Goal: Task Accomplishment & Management: Use online tool/utility

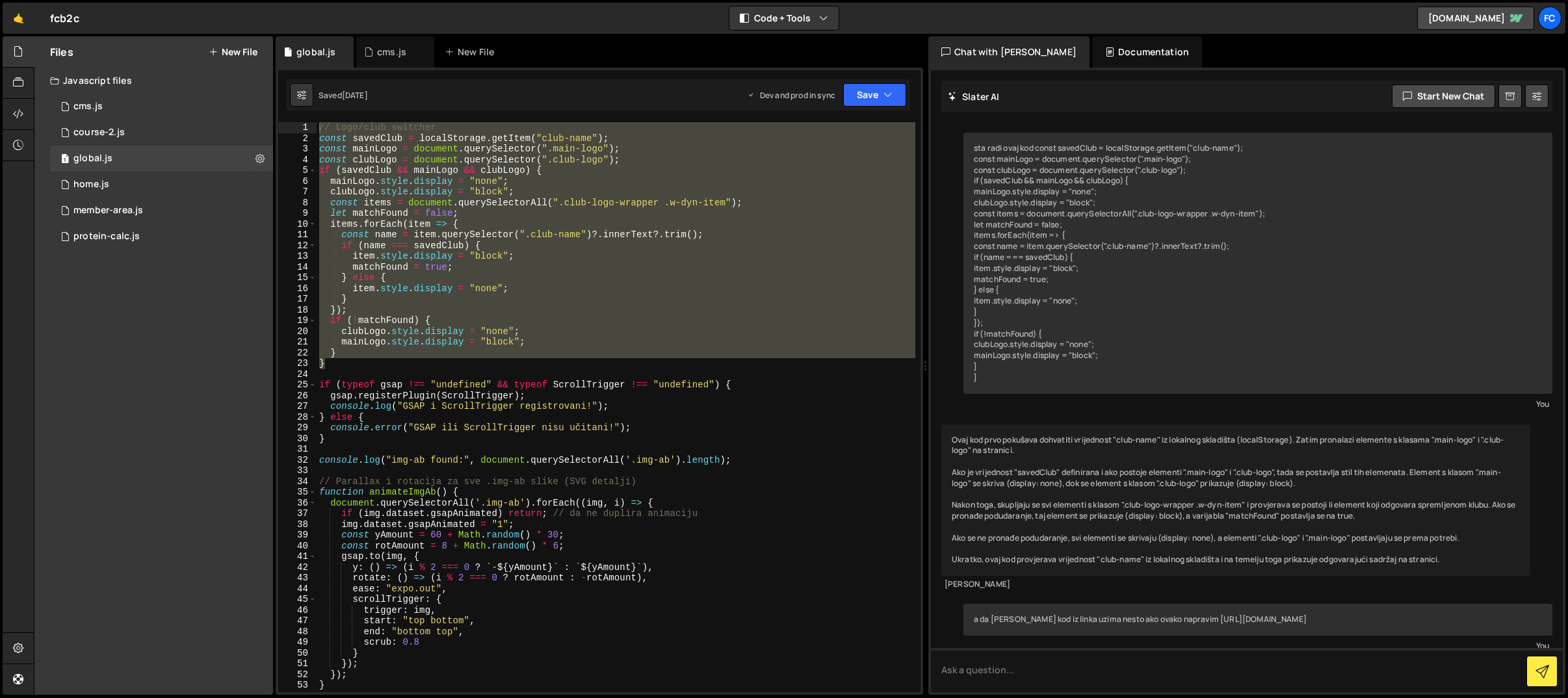
click at [410, 357] on div "// Logo/club switcher const savedClub = localStorage . getItem ( "club-name" ) …" at bounding box center [616, 407] width 599 height 570
drag, startPoint x: 355, startPoint y: 364, endPoint x: 327, endPoint y: 132, distance: 233.7
click at [323, 115] on div "1 Type cmd + s to save your Javascript file. הההההההההההההההההההההההההההההההההה…" at bounding box center [599, 381] width 648 height 627
type textarea "// Logo/club switcher const savedClub = localStorage.getItem("club-name");"
click at [142, 109] on div "2 cms.js 0" at bounding box center [161, 106] width 223 height 26
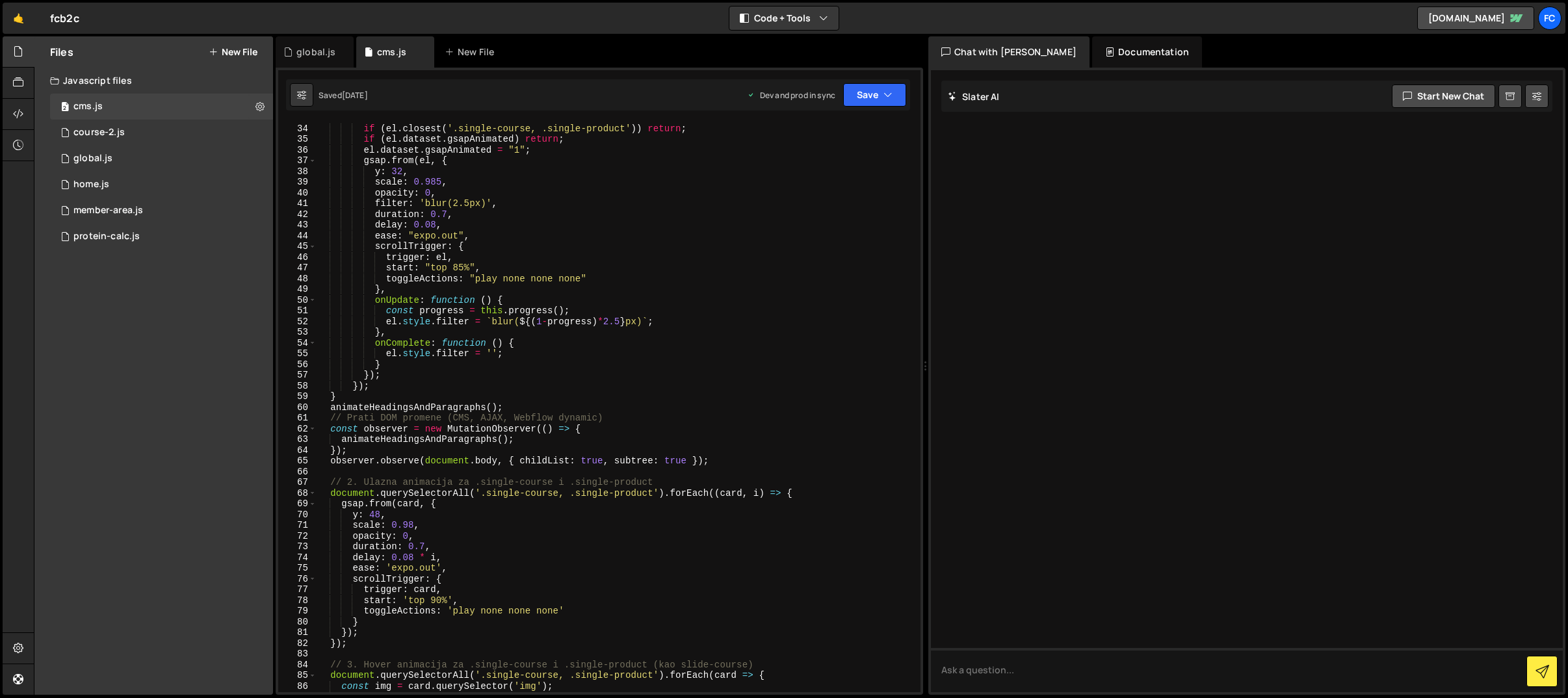
scroll to position [256, 0]
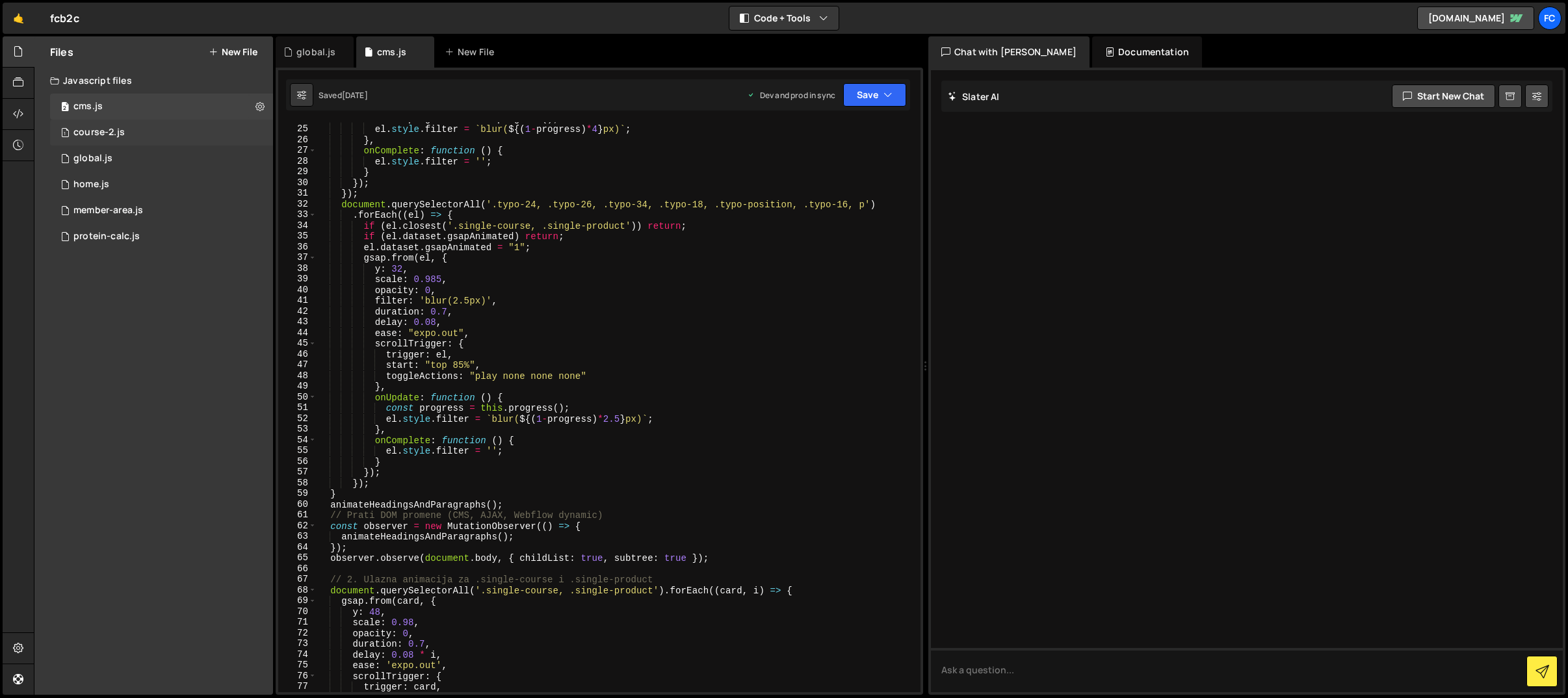
click at [126, 131] on div "1 course-2.js 0" at bounding box center [161, 132] width 223 height 26
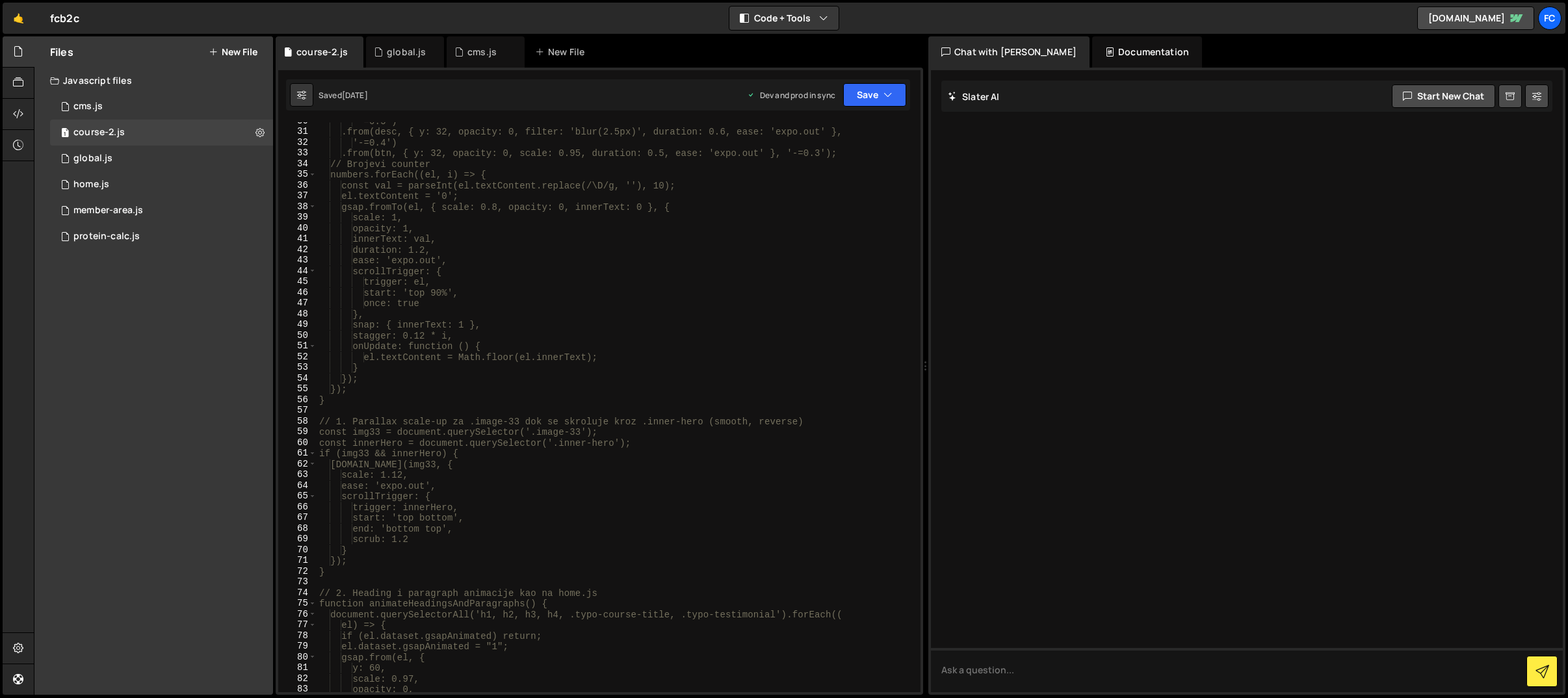
scroll to position [318, 0]
click at [124, 157] on div "1 global.js 0" at bounding box center [161, 158] width 223 height 26
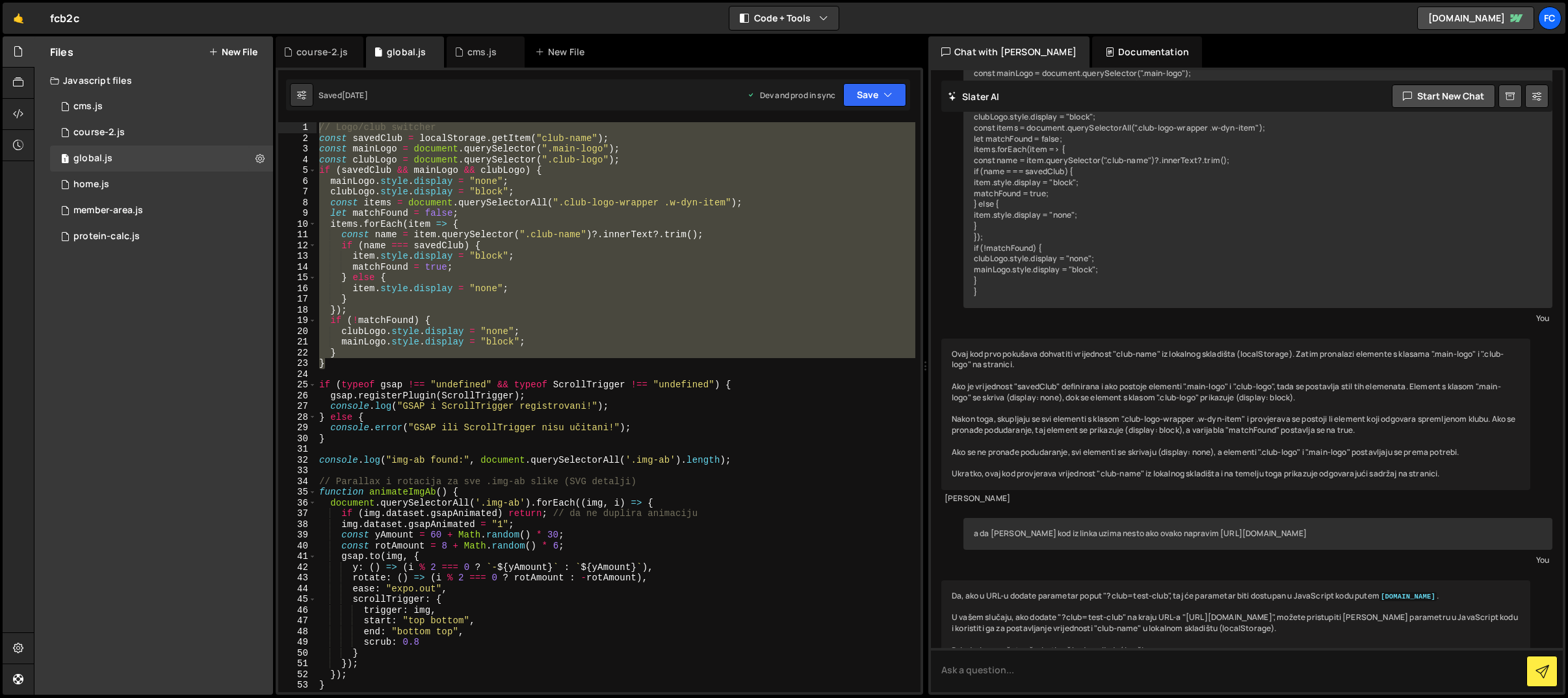
scroll to position [260, 0]
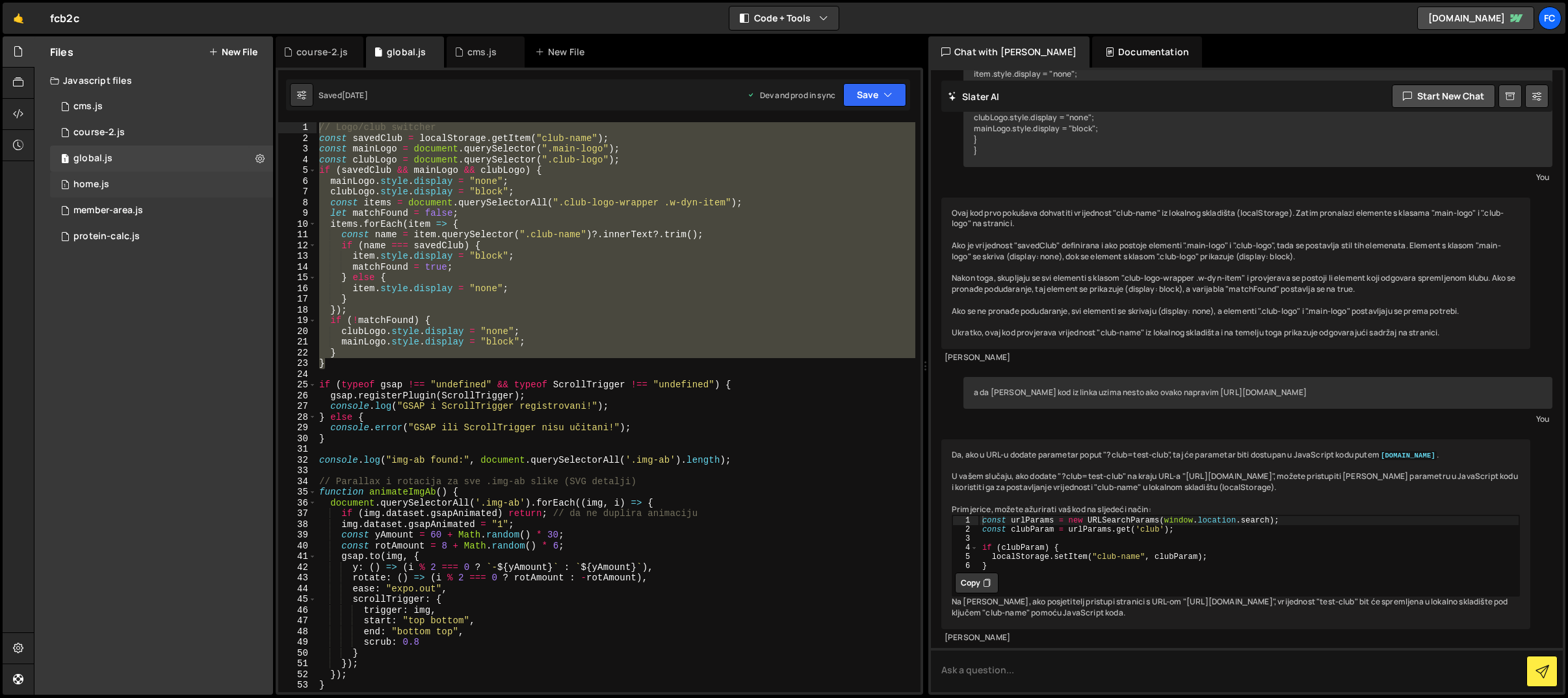
click at [147, 181] on div "1 home.js 0" at bounding box center [161, 184] width 223 height 26
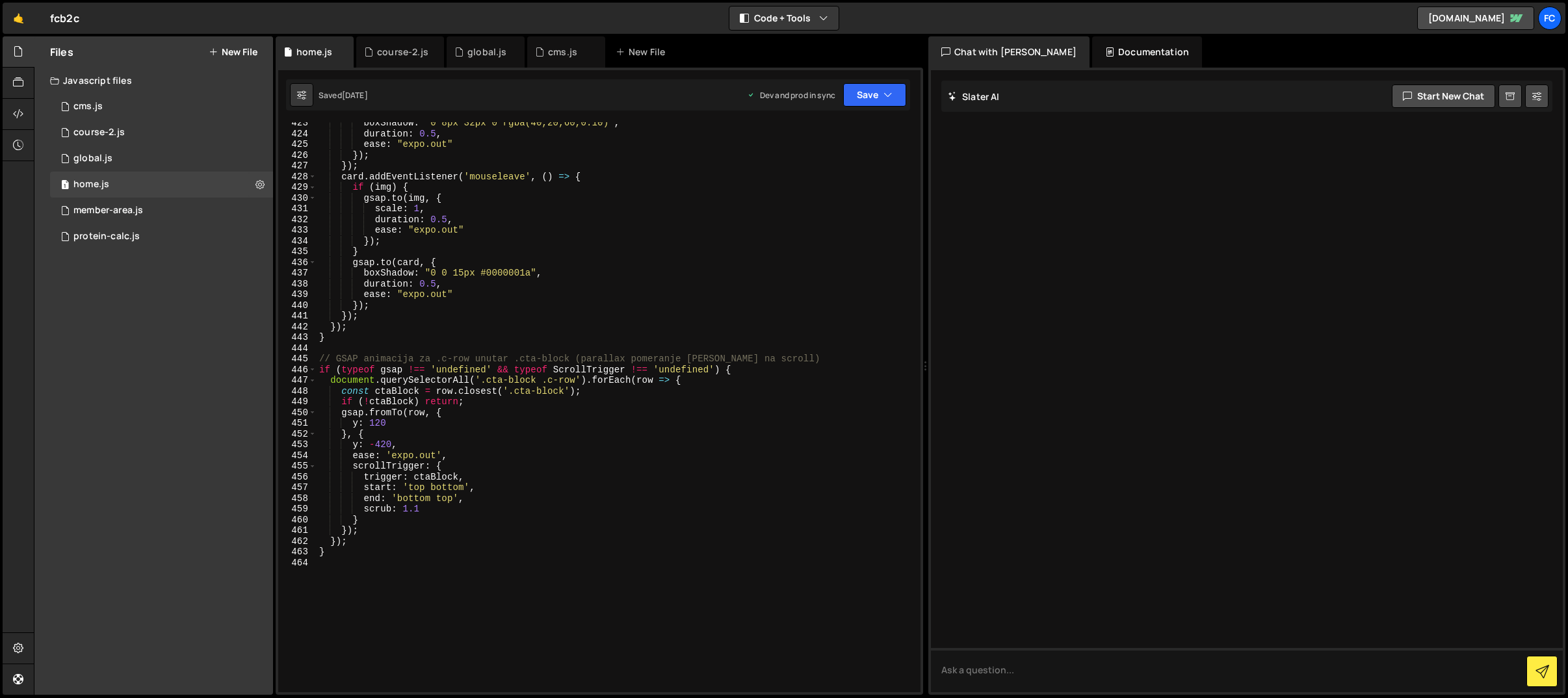
scroll to position [4684, 0]
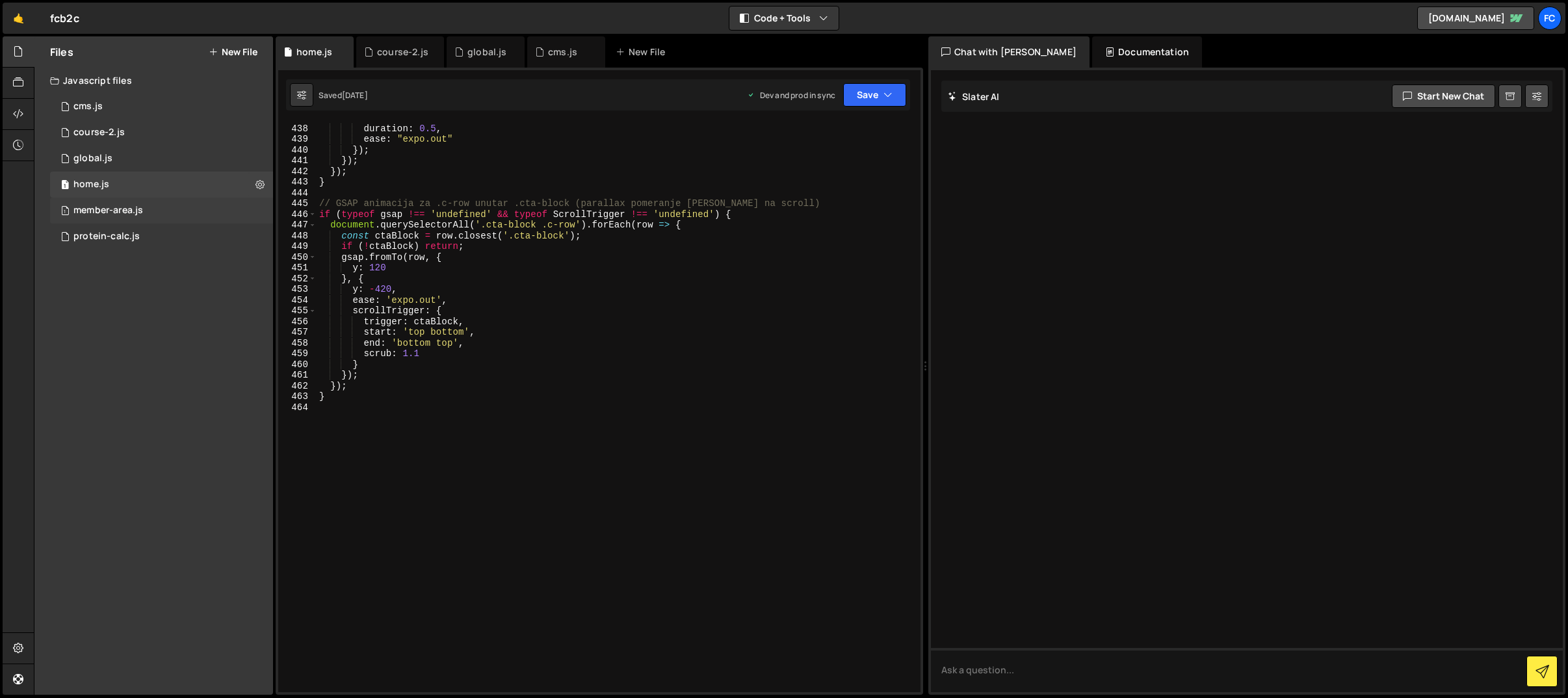
click at [124, 215] on div "member-area.js" at bounding box center [107, 210] width 69 height 12
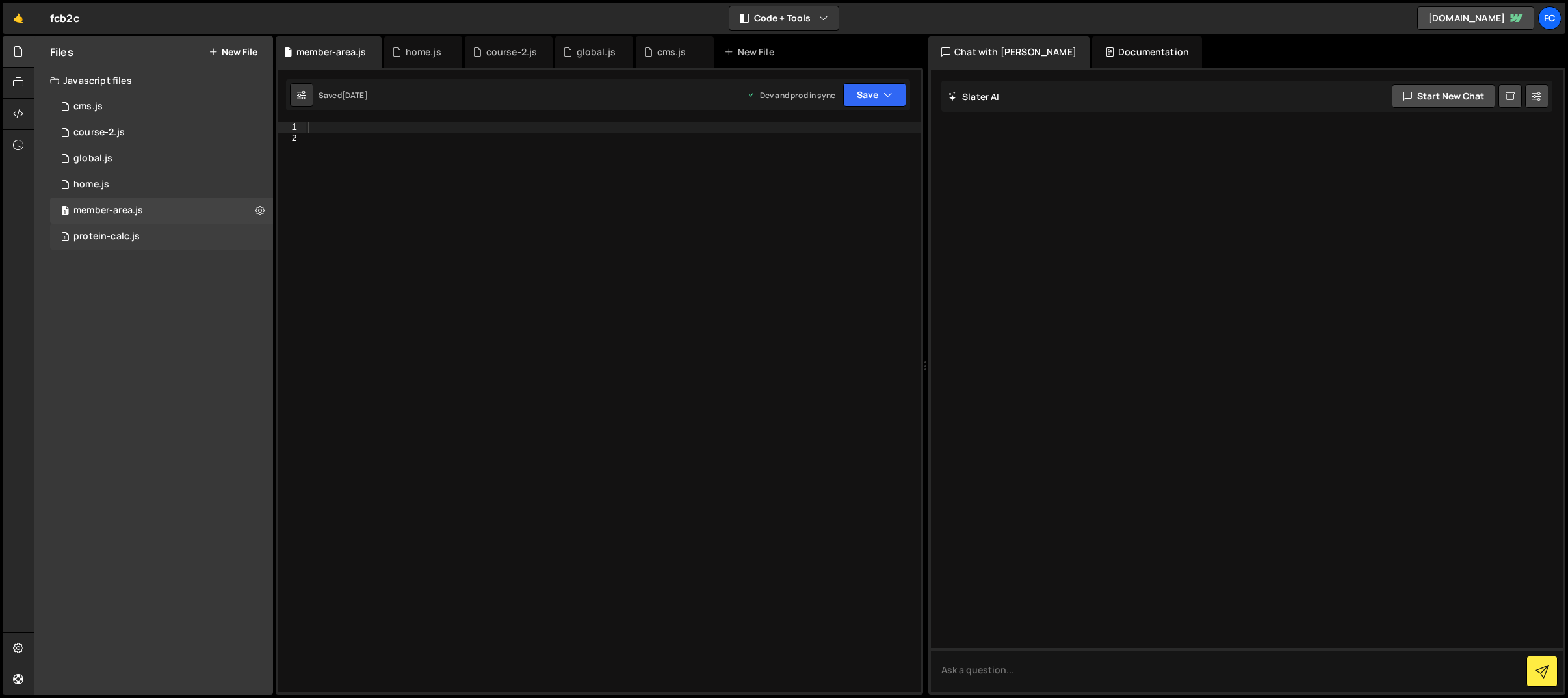
drag, startPoint x: 109, startPoint y: 232, endPoint x: 109, endPoint y: 208, distance: 24.0
click at [109, 232] on div "protein-calc.js" at bounding box center [106, 236] width 66 height 12
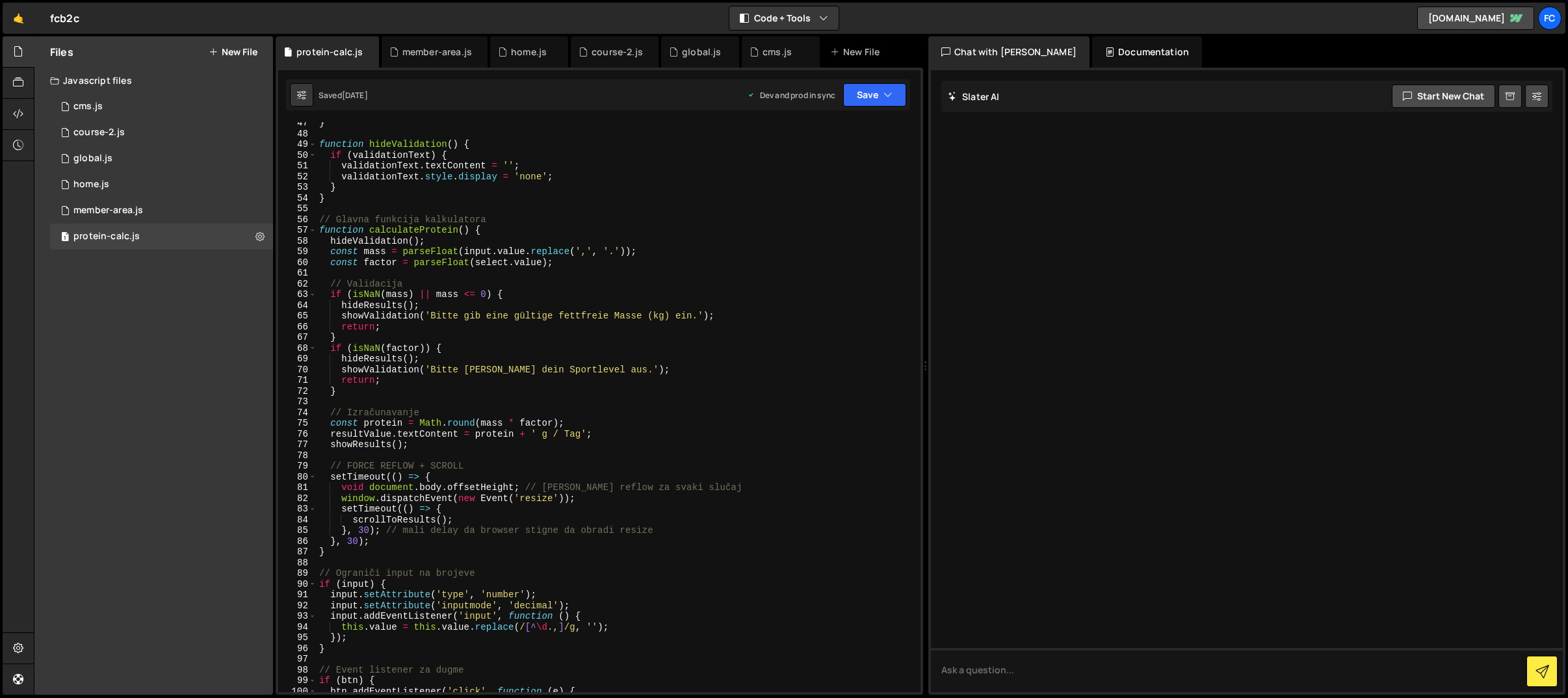
scroll to position [499, 0]
